Goal: Information Seeking & Learning: Learn about a topic

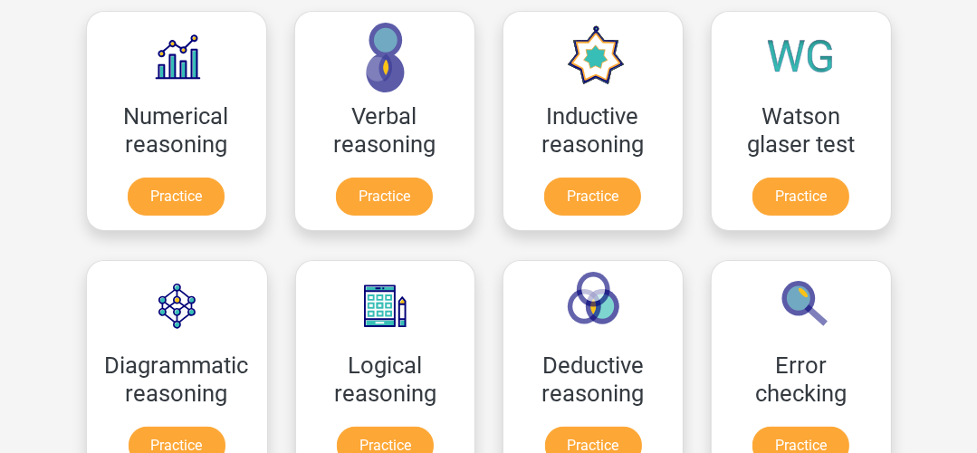
scroll to position [295, 0]
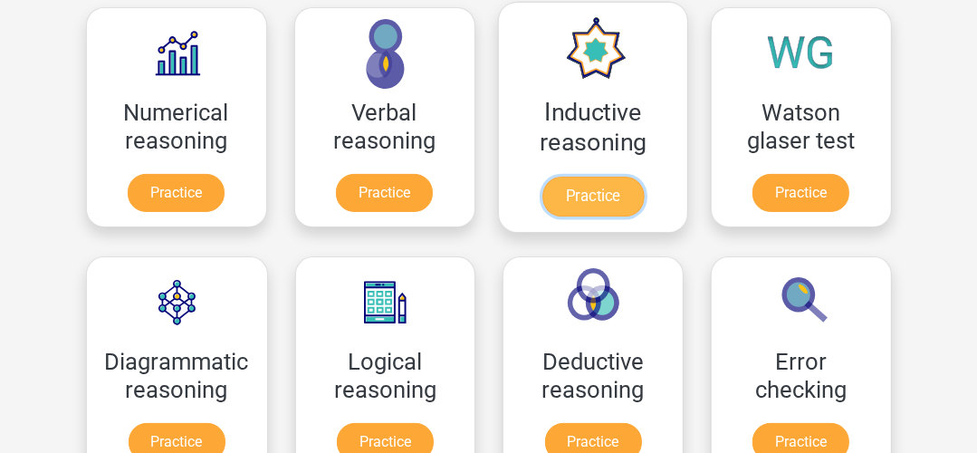
click at [568, 202] on link "Practice" at bounding box center [591, 197] width 101 height 40
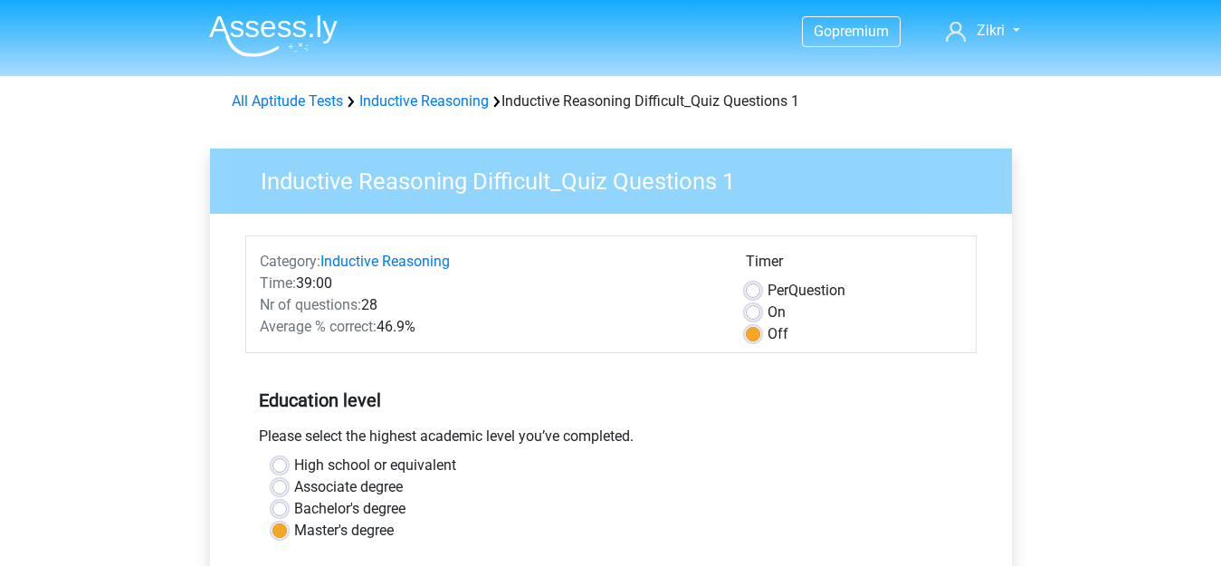
click at [769, 289] on span "Per" at bounding box center [778, 290] width 21 height 17
click at [760, 289] on input "Per Question" at bounding box center [753, 289] width 14 height 18
radio input "true"
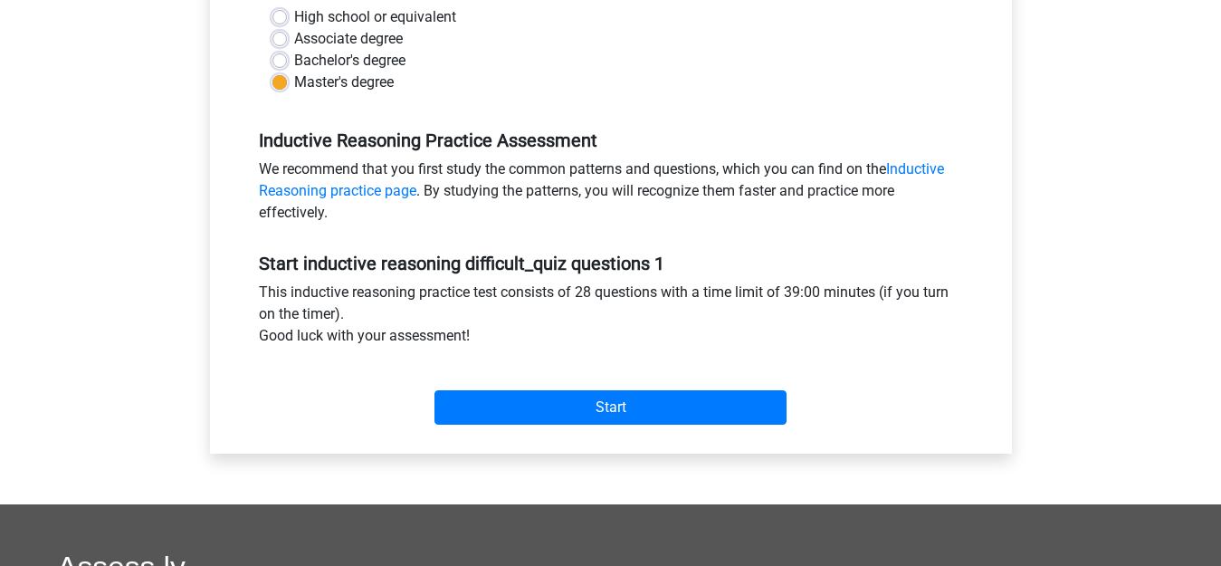
scroll to position [646, 0]
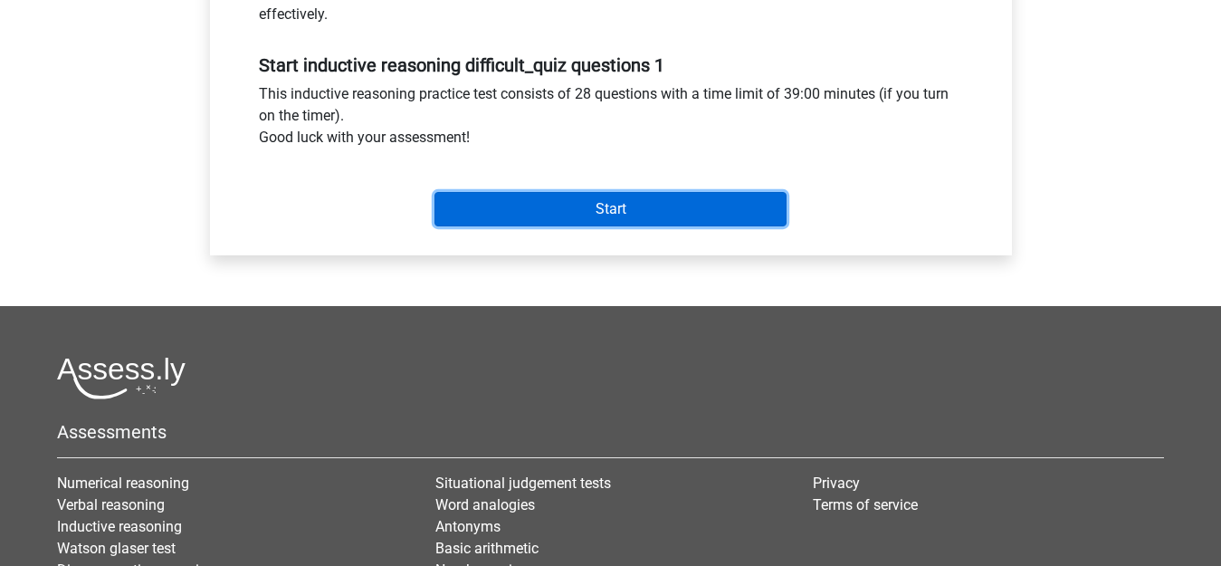
click at [704, 207] on input "Start" at bounding box center [611, 209] width 352 height 34
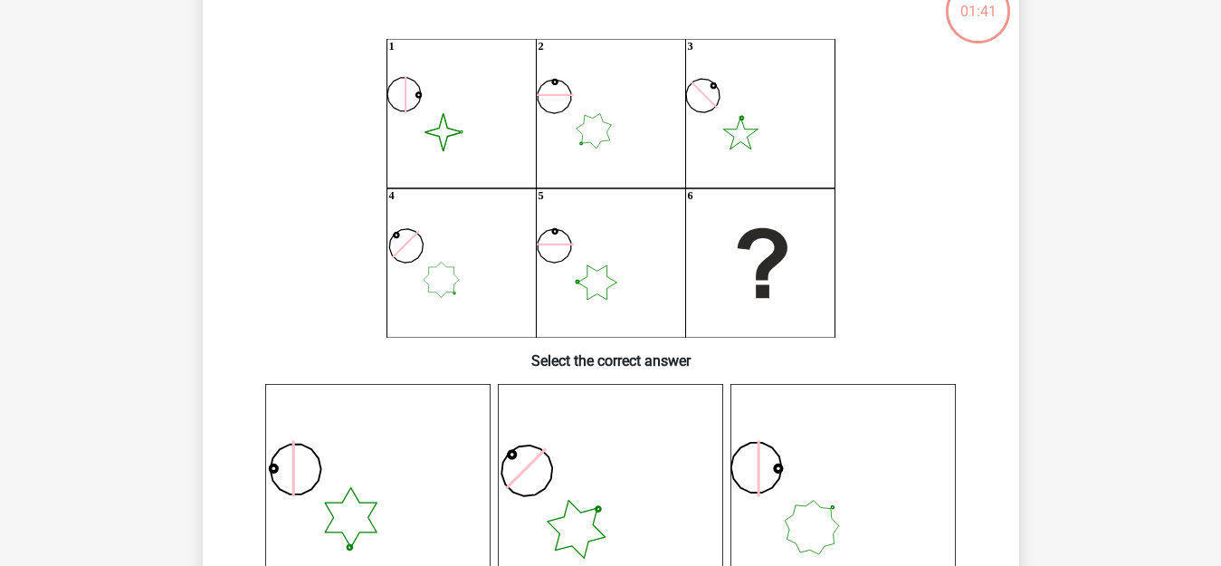
scroll to position [134, 0]
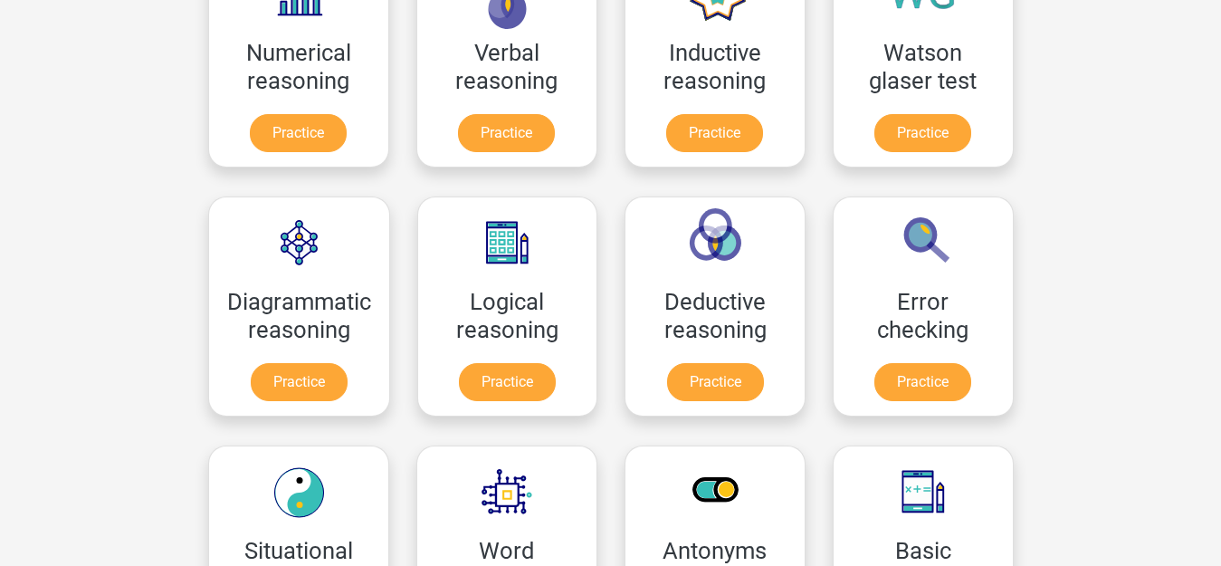
scroll to position [429, 0]
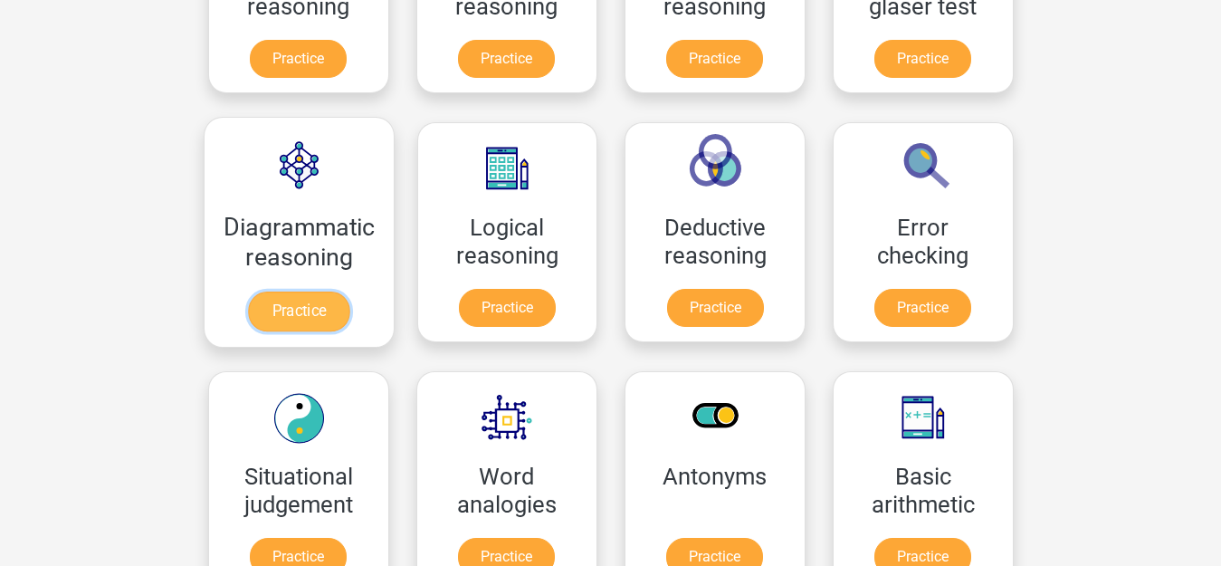
click at [283, 321] on link "Practice" at bounding box center [298, 311] width 101 height 40
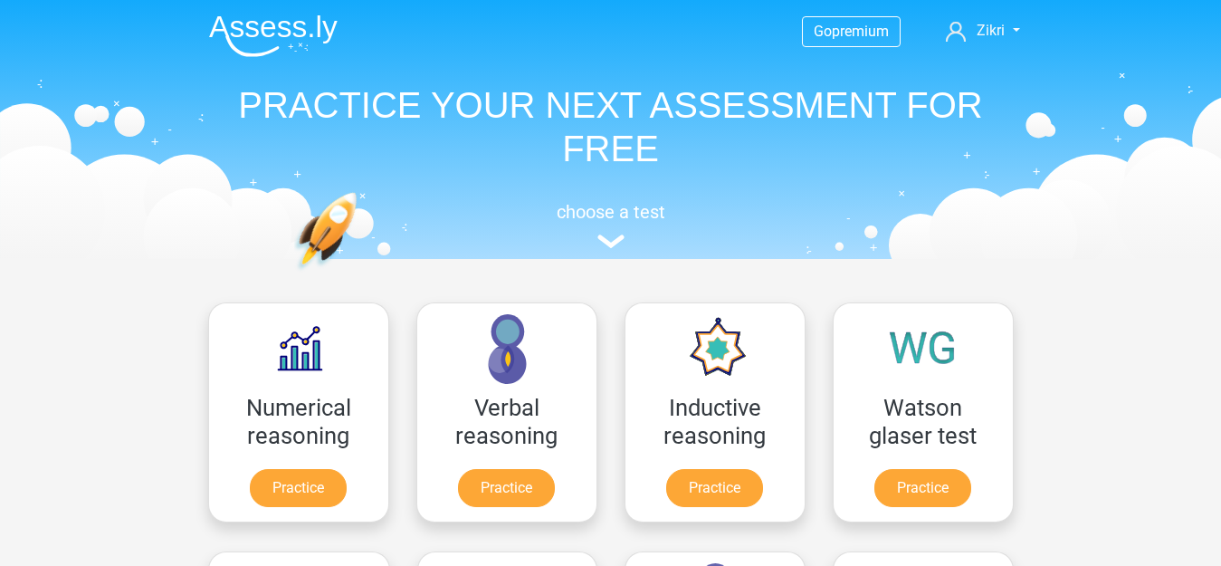
scroll to position [288, 0]
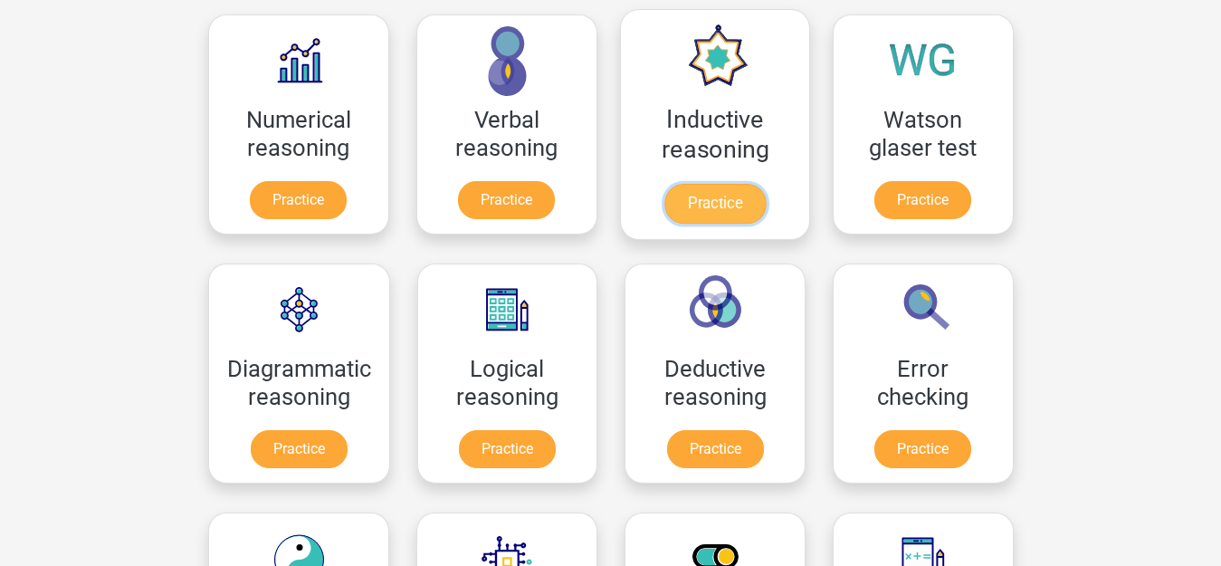
click at [739, 184] on link "Practice" at bounding box center [714, 204] width 101 height 40
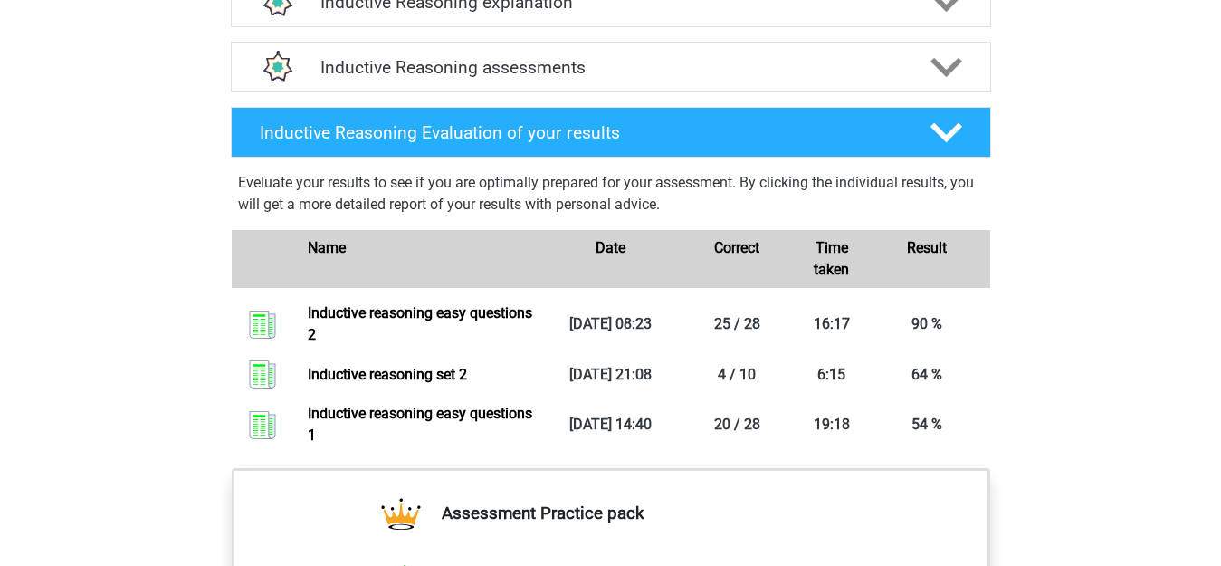
scroll to position [1149, 0]
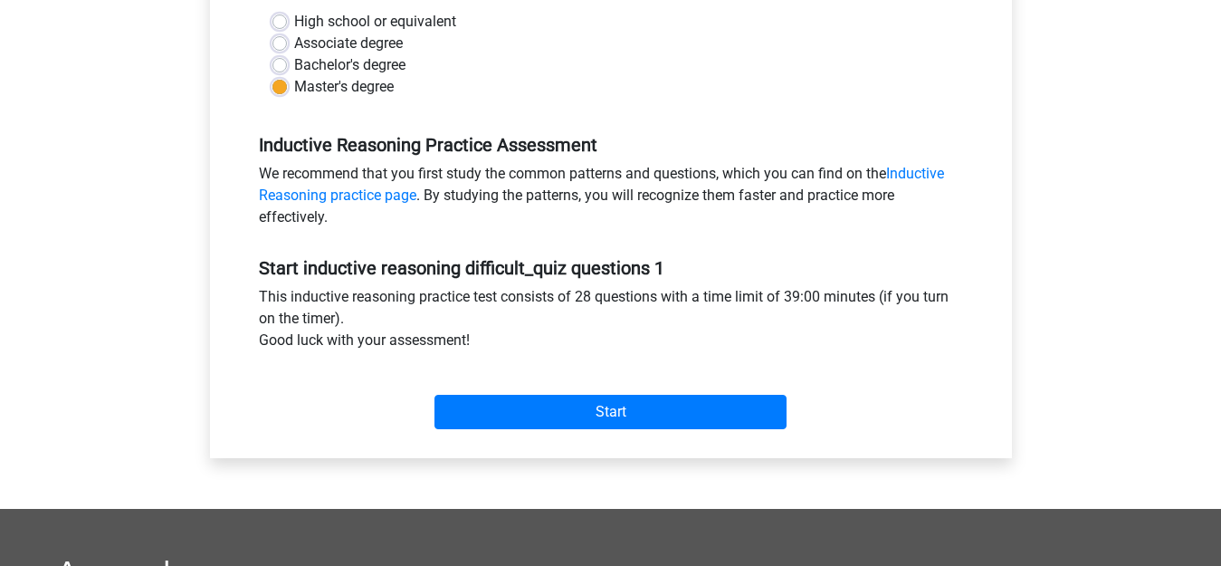
scroll to position [518, 0]
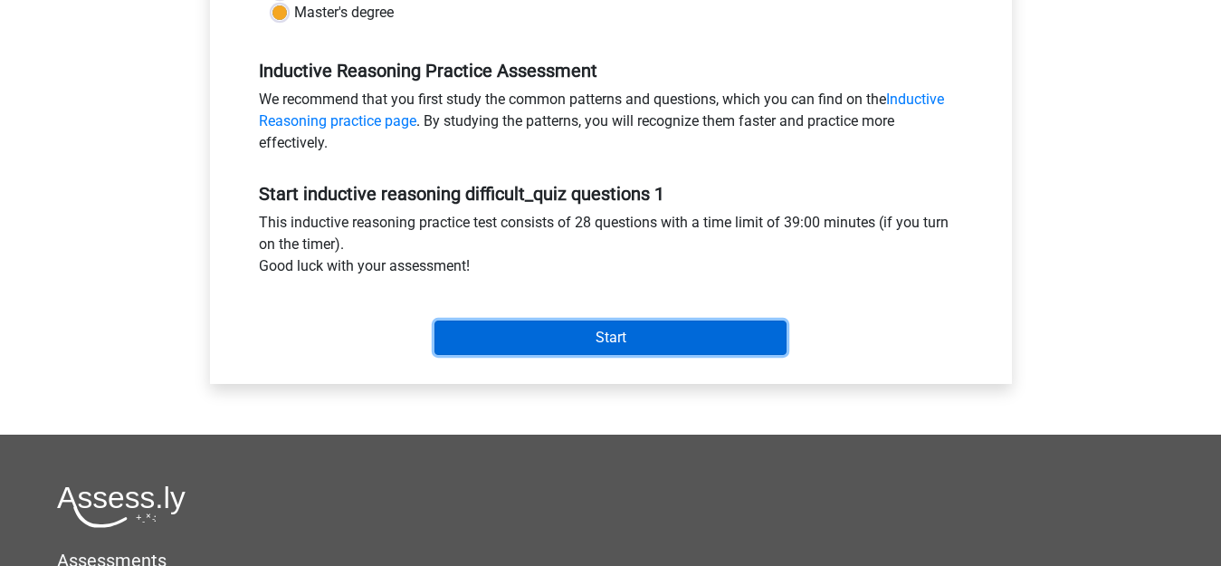
click at [709, 331] on input "Start" at bounding box center [611, 337] width 352 height 34
